Goal: Transaction & Acquisition: Purchase product/service

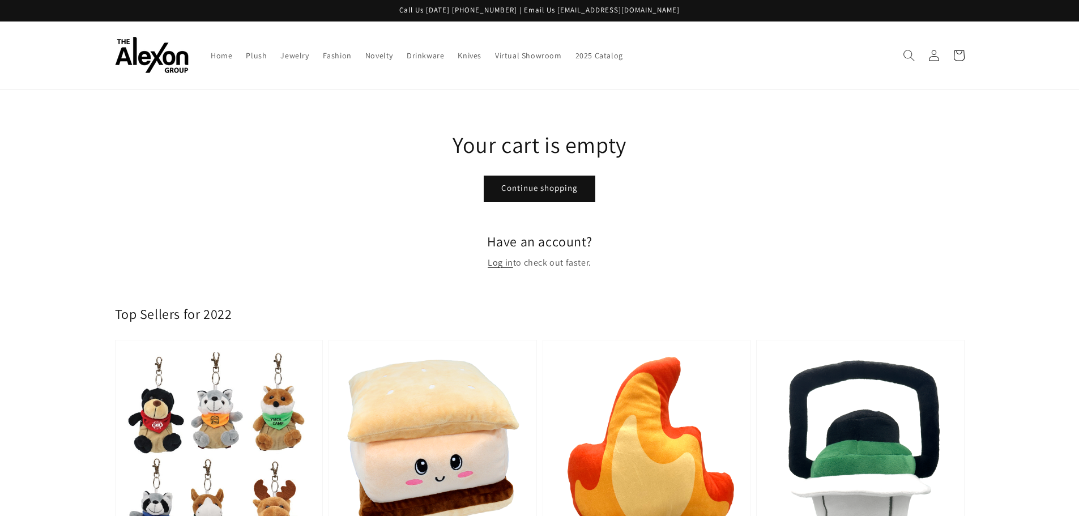
click at [905, 56] on icon "Search" at bounding box center [909, 55] width 12 height 12
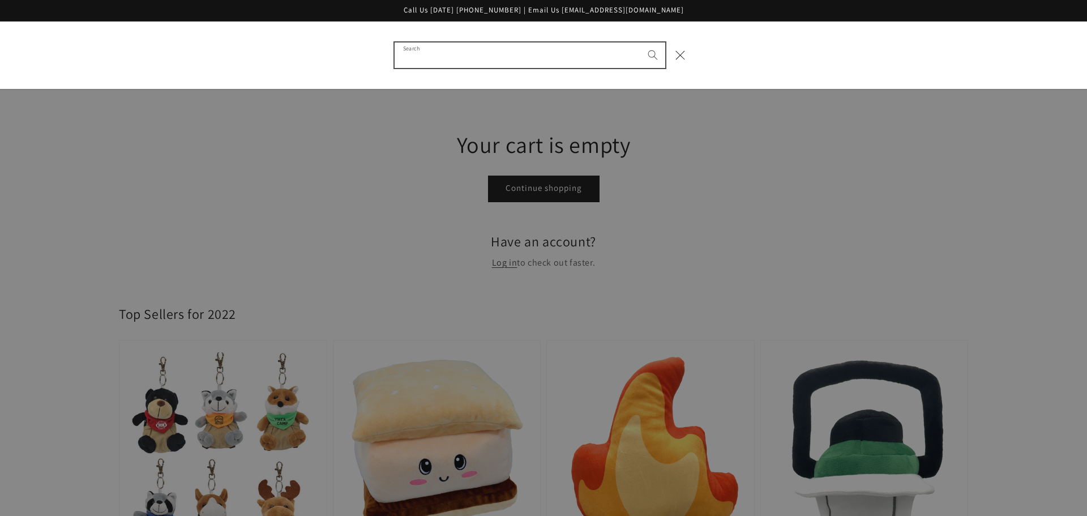
click at [436, 57] on input "Search" at bounding box center [530, 54] width 271 height 25
type input "**********"
click at [641, 42] on button "Search" at bounding box center [653, 54] width 25 height 25
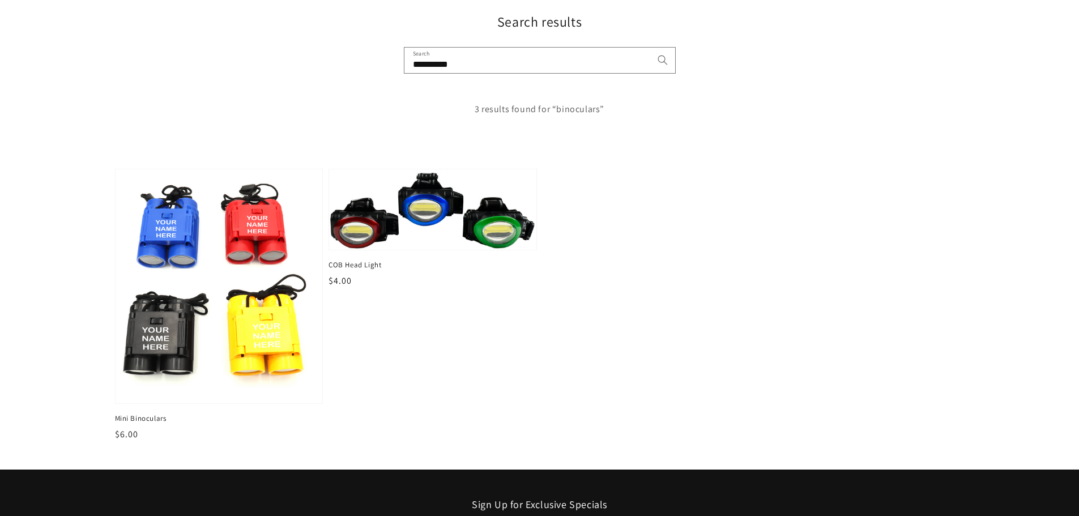
scroll to position [113, 0]
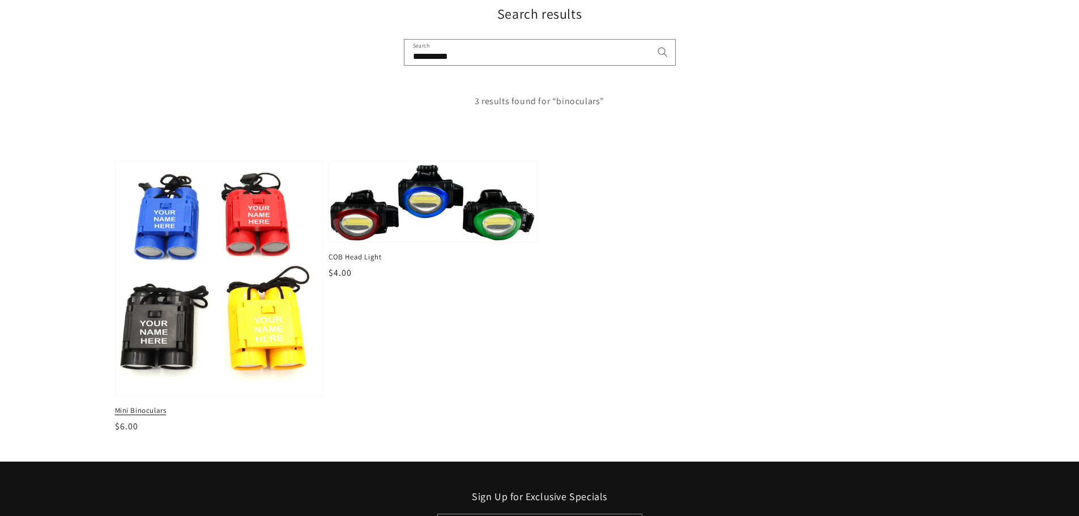
click at [185, 225] on img at bounding box center [218, 278] width 213 height 241
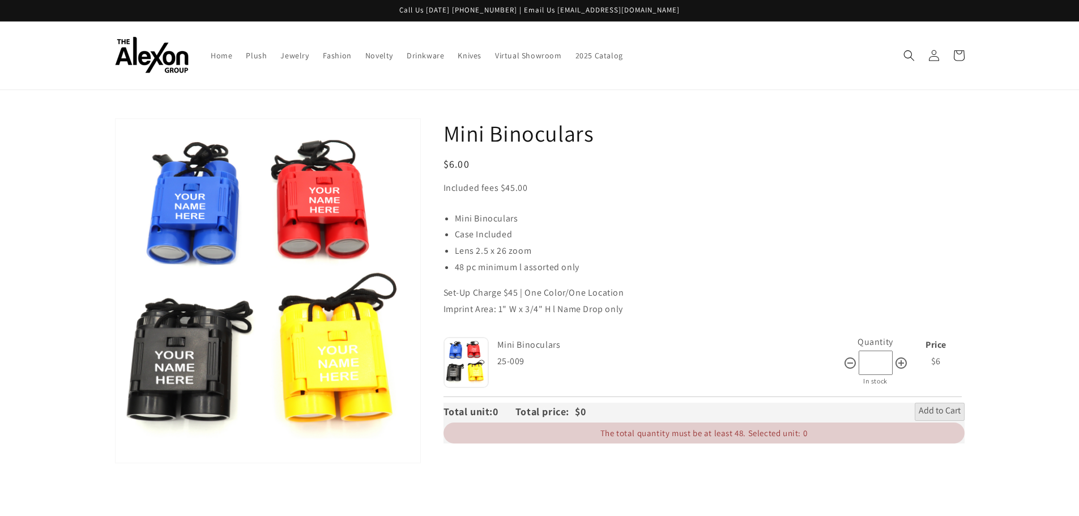
click at [698, 264] on li "48 pc minimum l assorted only" at bounding box center [710, 267] width 510 height 16
